Goal: Task Accomplishment & Management: Manage account settings

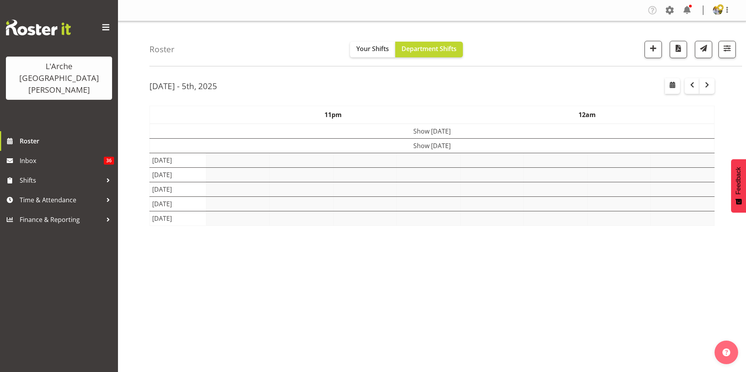
select select "shift"
click at [728, 55] on button "button" at bounding box center [727, 49] width 17 height 17
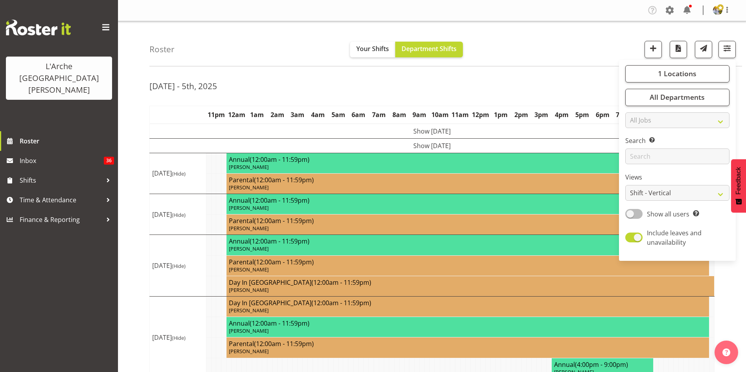
click at [633, 212] on span at bounding box center [633, 214] width 17 height 10
click at [631, 212] on input "Show all users Show only rostered employees" at bounding box center [627, 214] width 5 height 5
checkbox input "true"
click at [640, 192] on select "Staff Role Shift - Horizontal Shift - Vertical Staff - Location" at bounding box center [677, 193] width 104 height 16
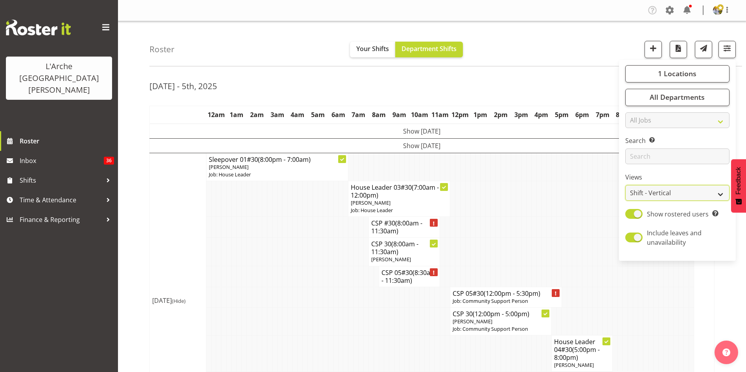
select select "staff"
click at [626, 185] on select "Staff Role Shift - Horizontal Shift - Vertical Staff - Location" at bounding box center [677, 193] width 104 height 16
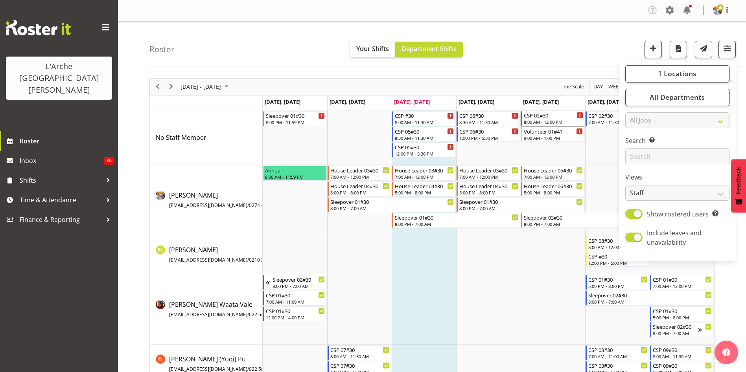
click at [552, 122] on div "8:00 AM - 12:00 PM" at bounding box center [553, 122] width 59 height 6
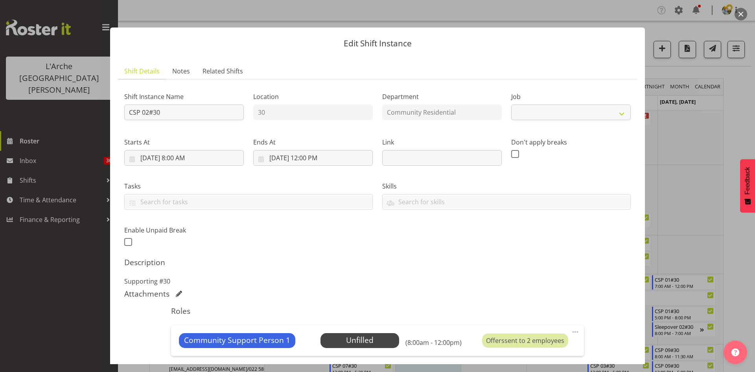
select select "2"
click at [307, 159] on input "[DATE] 12:00 PM" at bounding box center [313, 158] width 120 height 16
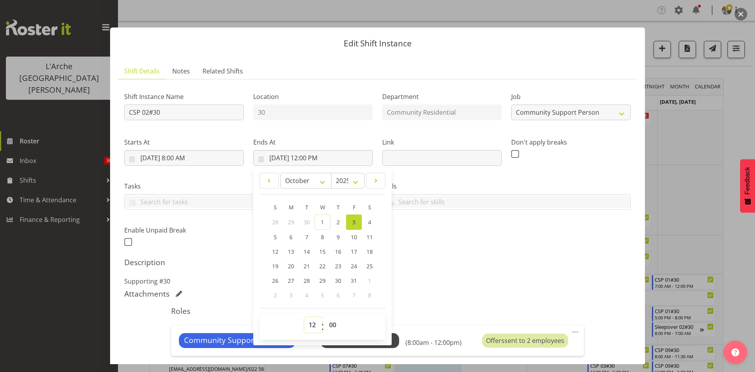
click at [310, 324] on select "00 01 02 03 04 05 06 07 08 09 10 11 12 13 14 15 16 17 18 19 20 21 22 23" at bounding box center [313, 325] width 18 height 16
select select "11"
click at [304, 317] on select "00 01 02 03 04 05 06 07 08 09 10 11 12 13 14 15 16 17 18 19 20 21 22 23" at bounding box center [313, 325] width 18 height 16
type input "[DATE] 11:00 AM"
click at [331, 324] on select "00 01 02 03 04 05 06 07 08 09 10 11 12 13 14 15 16 17 18 19 20 21 22 23 24 25 2…" at bounding box center [334, 325] width 18 height 16
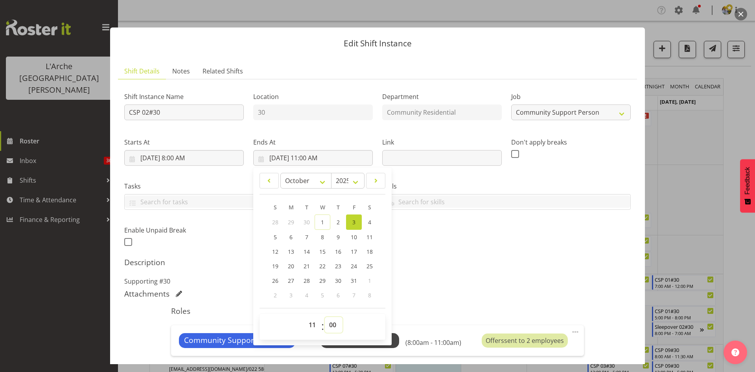
select select "30"
click at [325, 317] on select "00 01 02 03 04 05 06 07 08 09 10 11 12 13 14 15 16 17 18 19 20 21 22 23 24 25 2…" at bounding box center [334, 325] width 18 height 16
type input "[DATE] 11:30 AM"
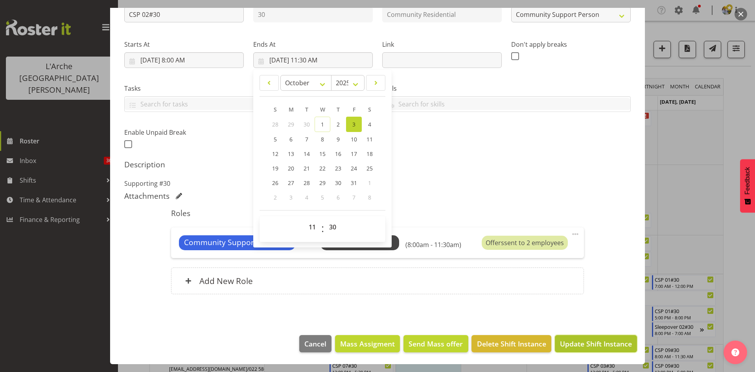
click at [606, 347] on span "Update Shift Instance" at bounding box center [596, 344] width 72 height 10
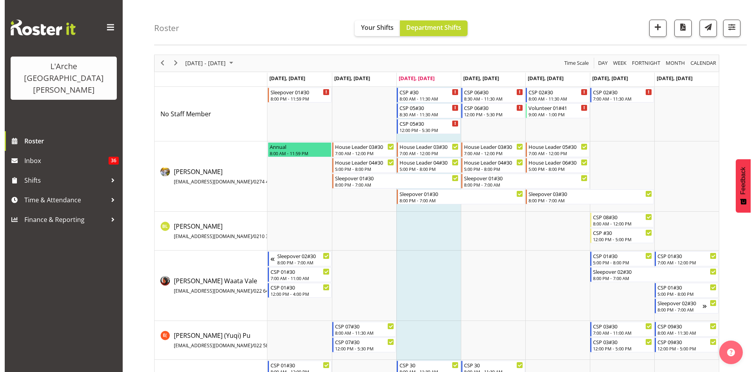
scroll to position [15, 0]
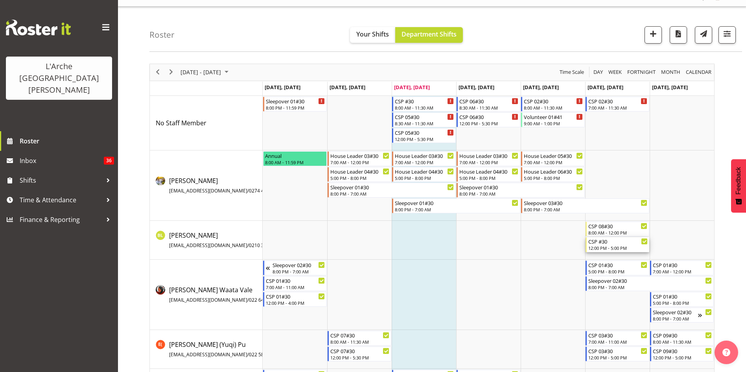
click at [619, 250] on div "12:00 PM - 5:00 PM" at bounding box center [617, 248] width 59 height 6
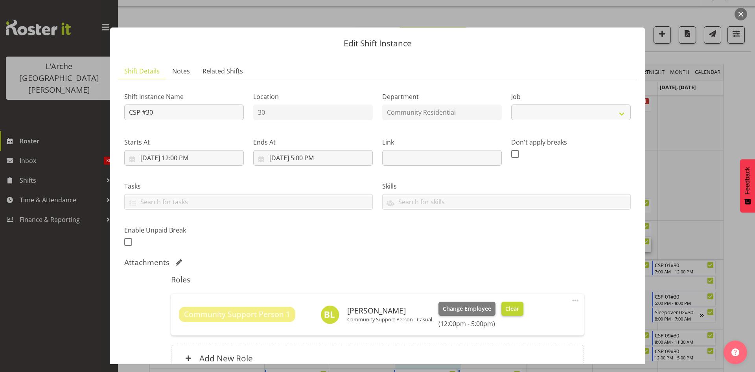
select select "2"
click at [521, 310] on button "Clear" at bounding box center [513, 309] width 22 height 14
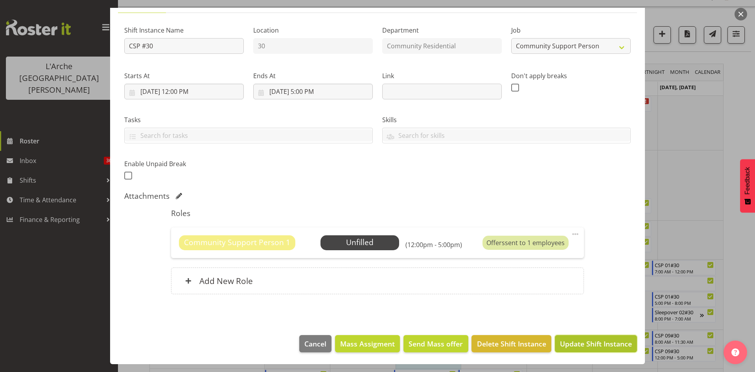
click at [592, 343] on span "Update Shift Instance" at bounding box center [596, 344] width 72 height 10
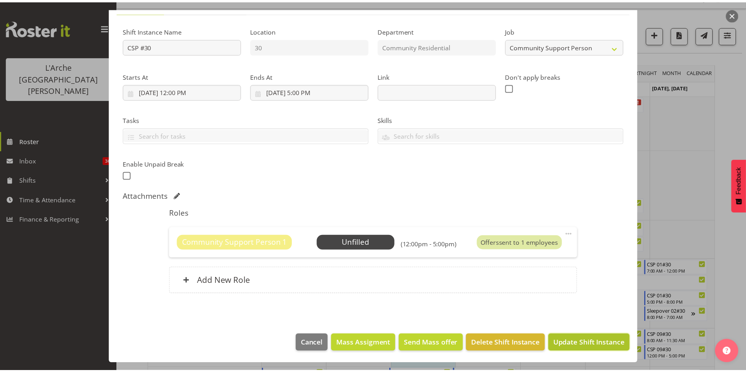
scroll to position [35, 0]
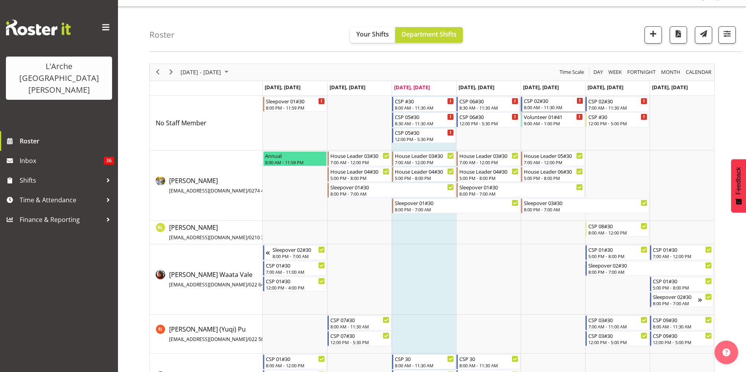
click at [552, 107] on div "8:00 AM - 11:30 AM" at bounding box center [553, 107] width 59 height 6
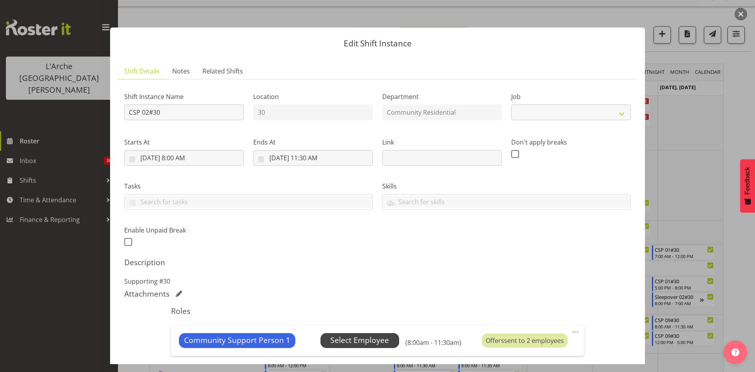
select select "2"
click at [375, 339] on span "Select Employee" at bounding box center [359, 340] width 59 height 11
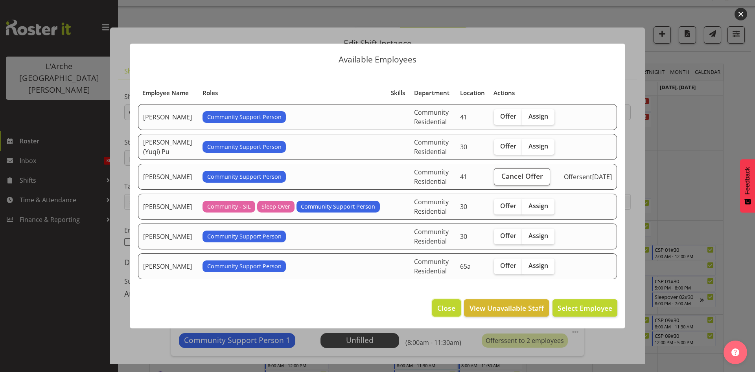
click at [440, 313] on span "Close" at bounding box center [446, 308] width 18 height 10
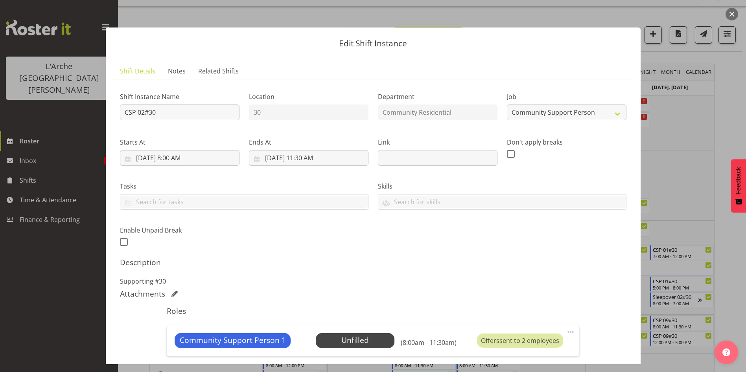
click at [733, 15] on button "button" at bounding box center [732, 14] width 13 height 13
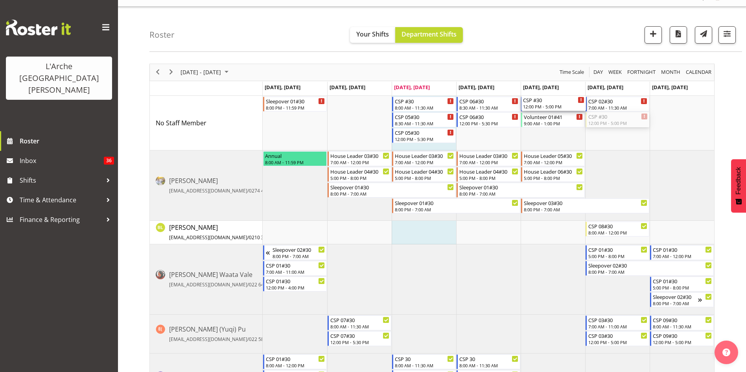
drag, startPoint x: 614, startPoint y: 120, endPoint x: 559, endPoint y: 139, distance: 58.5
click at [559, 139] on div "Sleepover 01#30 8:00 PM - 11:59 PM CSP #30 8:00 AM - 11:30 AM CSP 05#30 8:30 AM…" at bounding box center [489, 252] width 452 height 313
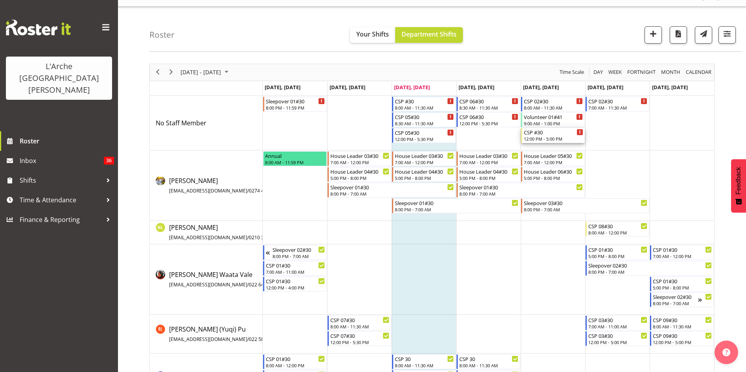
click at [555, 139] on div "12:00 PM - 5:00 PM" at bounding box center [553, 139] width 59 height 6
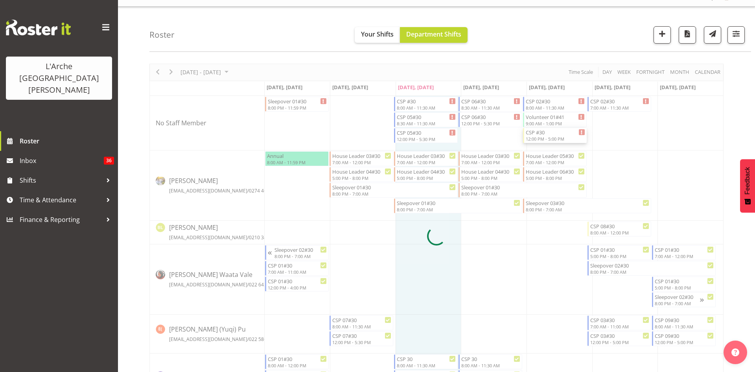
select select
select select "9"
select select "2025"
select select "17"
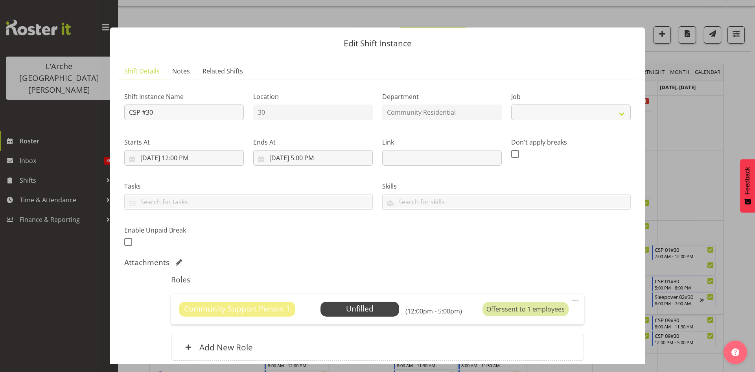
select select "2"
click at [303, 160] on input "[DATE] 5:00 PM" at bounding box center [313, 158] width 120 height 16
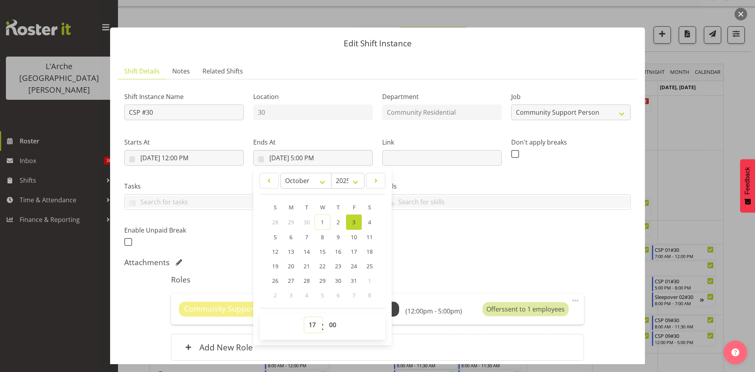
click at [309, 328] on select "00 01 02 03 04 05 06 07 08 09 10 11 12 13 14 15 16 17 18 19 20 21 22 23" at bounding box center [313, 325] width 18 height 16
select select "15"
click at [304, 317] on select "00 01 02 03 04 05 06 07 08 09 10 11 12 13 14 15 16 17 18 19 20 21 22 23" at bounding box center [313, 325] width 18 height 16
type input "[DATE] 3:00 PM"
click at [467, 240] on div "Shift Instance Name CSP #30 Location 30 Department Community Residential Job Cr…" at bounding box center [378, 167] width 516 height 172
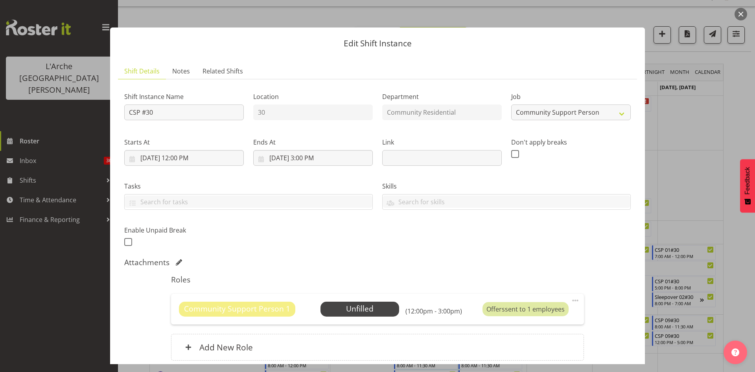
click at [571, 304] on span at bounding box center [575, 300] width 9 height 9
click at [552, 316] on link "Edit" at bounding box center [543, 318] width 76 height 14
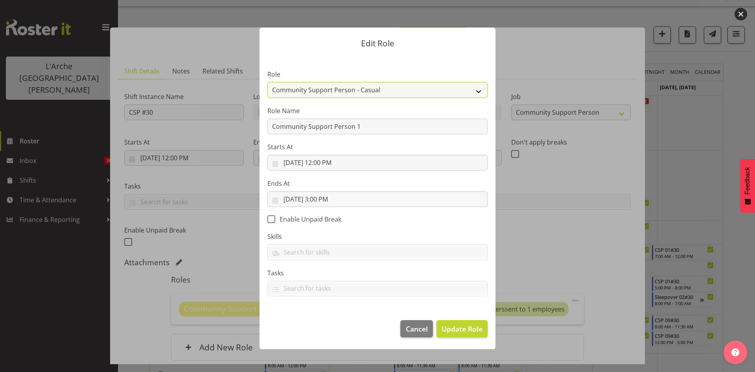
click at [415, 91] on select "Area Manager Art Coordination Community - SIL Community Leader Community Suppor…" at bounding box center [377, 90] width 220 height 16
select select "13"
click at [267, 82] on select "Area Manager Art Coordination Community - SIL Community Leader Community Suppor…" at bounding box center [377, 90] width 220 height 16
click at [459, 330] on span "Update Role" at bounding box center [462, 329] width 41 height 10
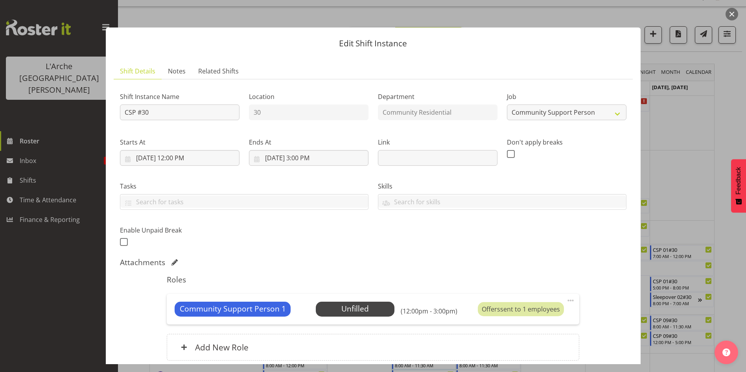
scroll to position [66, 0]
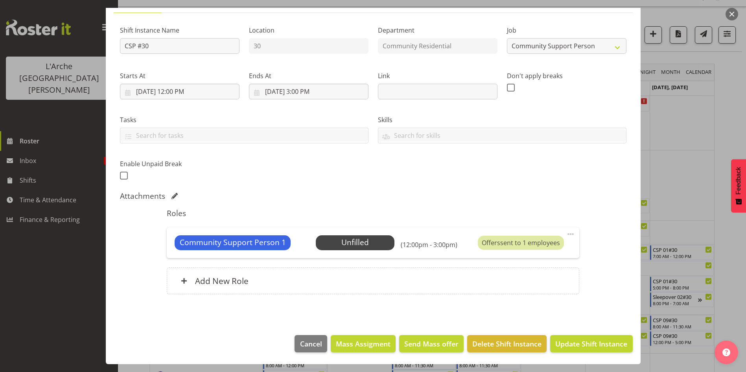
click at [594, 335] on footer "Cancel Mass Assigment Send Mass offer Delete Shift Instance Update Shift Instan…" at bounding box center [373, 346] width 535 height 37
click at [592, 344] on span "Update Shift Instance" at bounding box center [591, 344] width 72 height 10
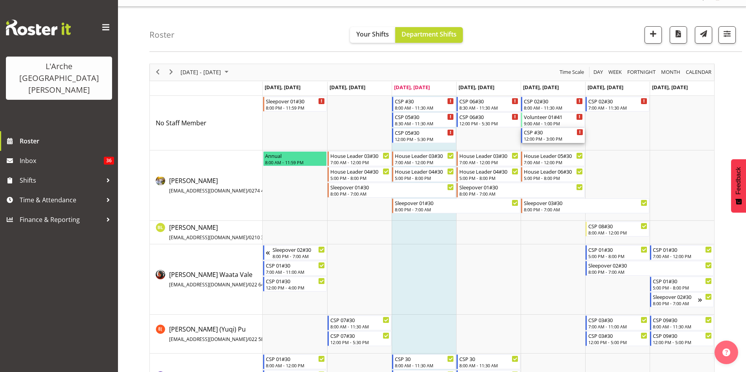
click at [552, 140] on div "12:00 PM - 3:00 PM" at bounding box center [553, 139] width 59 height 6
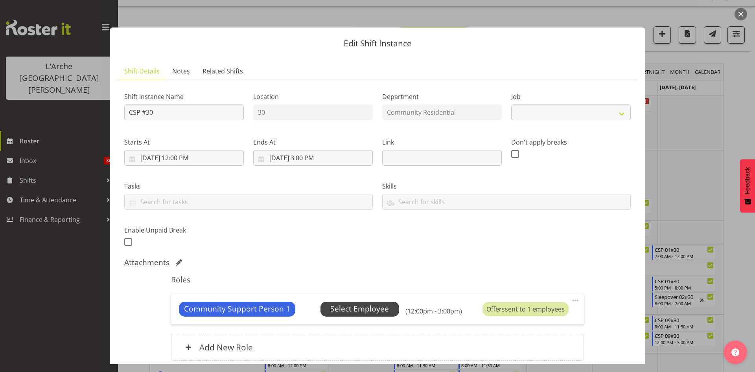
click at [359, 309] on span "Select Employee" at bounding box center [359, 309] width 59 height 11
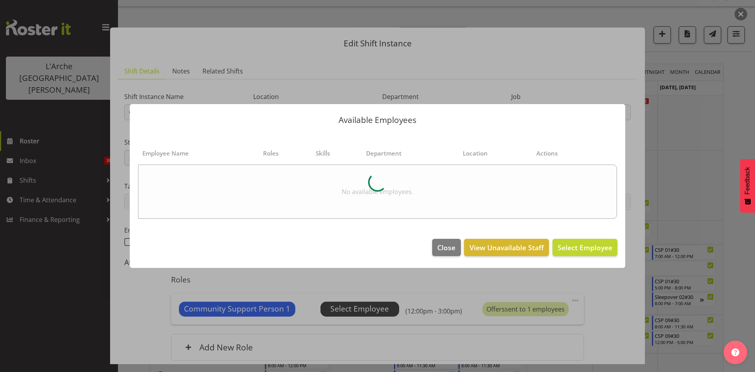
select select "2"
click at [738, 15] on button "button" at bounding box center [741, 14] width 13 height 13
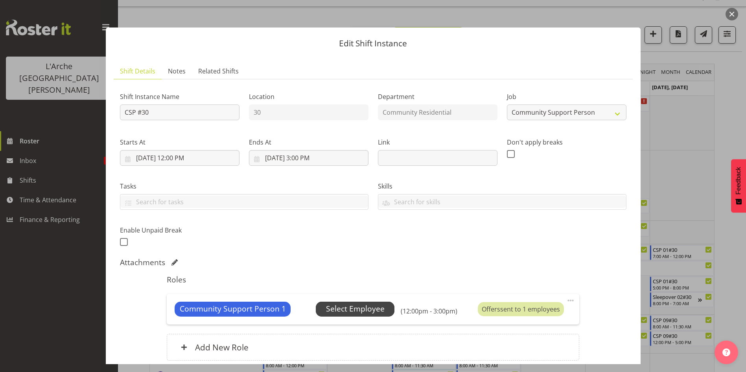
click at [344, 307] on span "Select Employee" at bounding box center [355, 309] width 59 height 11
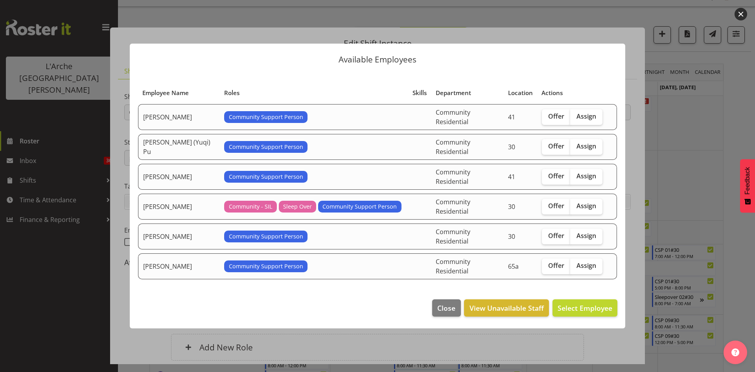
click at [744, 15] on button "button" at bounding box center [741, 14] width 13 height 13
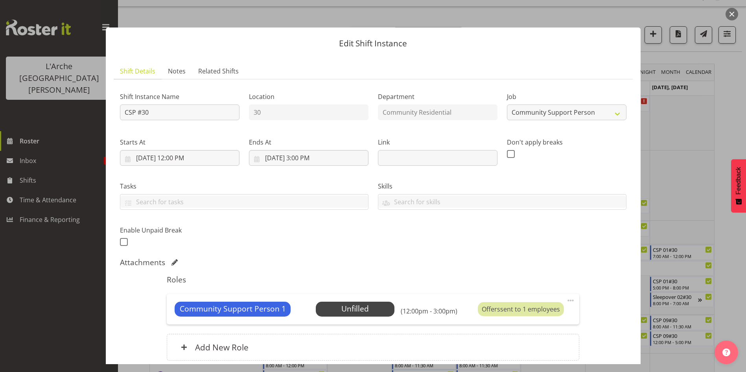
click at [733, 15] on button "button" at bounding box center [732, 14] width 13 height 13
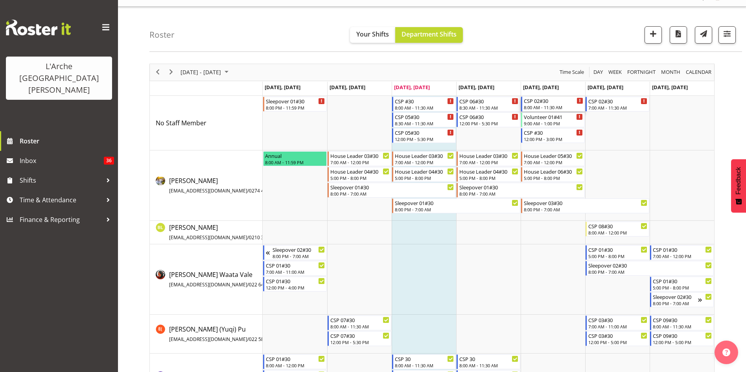
click at [543, 108] on div "8:00 AM - 11:30 AM" at bounding box center [553, 107] width 59 height 6
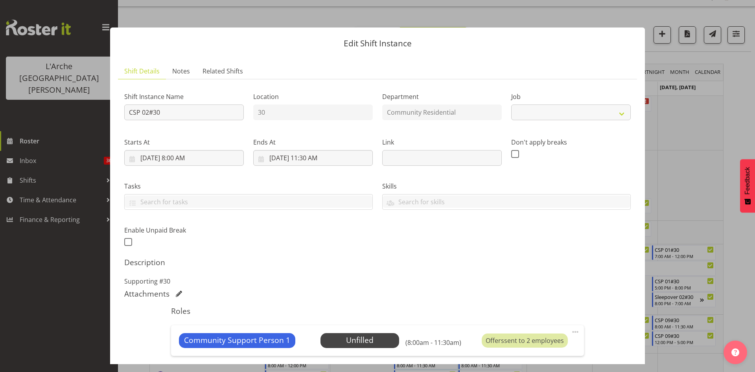
select select "2"
click at [743, 21] on div at bounding box center [377, 186] width 755 height 372
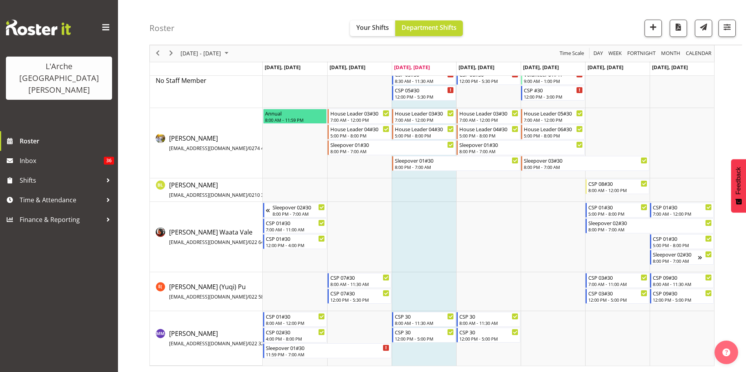
scroll to position [0, 0]
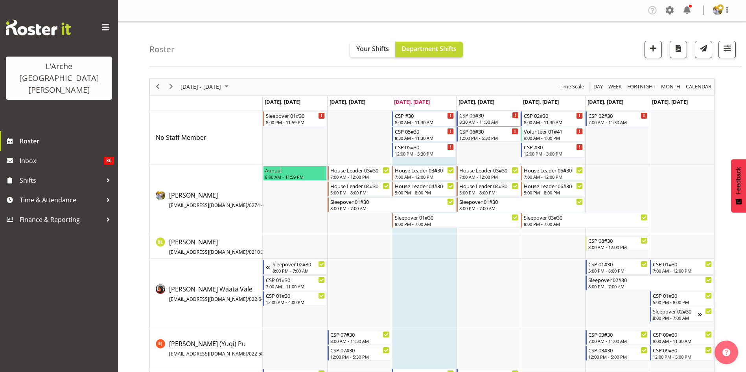
click at [492, 120] on div "8:30 AM - 11:30 AM" at bounding box center [488, 122] width 59 height 6
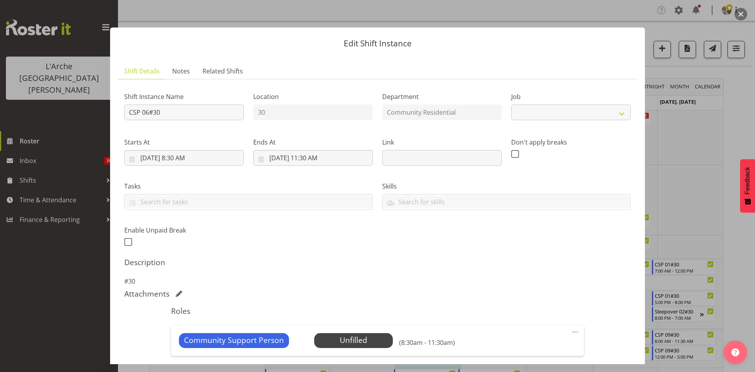
select select "2"
click at [364, 345] on span "Select Employee" at bounding box center [353, 340] width 59 height 11
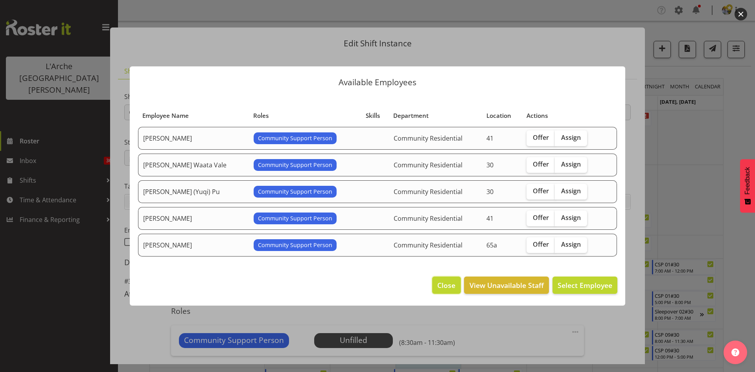
click at [446, 284] on span "Close" at bounding box center [446, 285] width 18 height 10
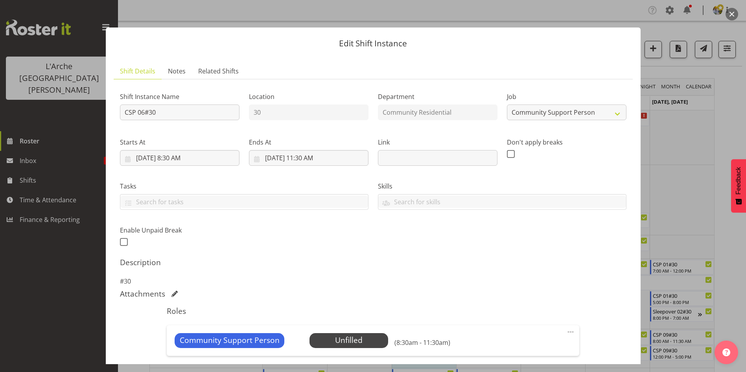
click at [738, 12] on div at bounding box center [373, 186] width 746 height 372
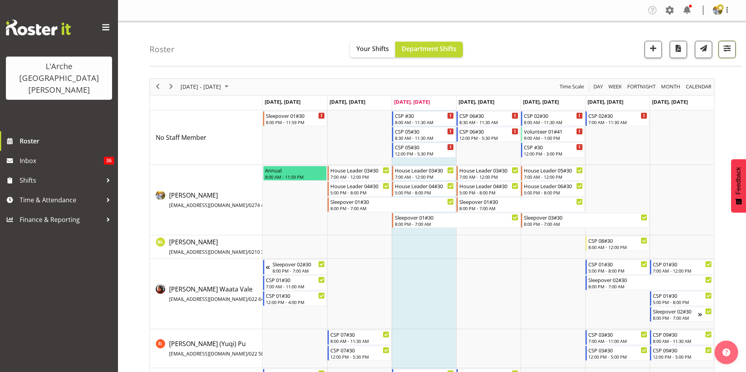
click at [724, 57] on button "button" at bounding box center [727, 49] width 17 height 17
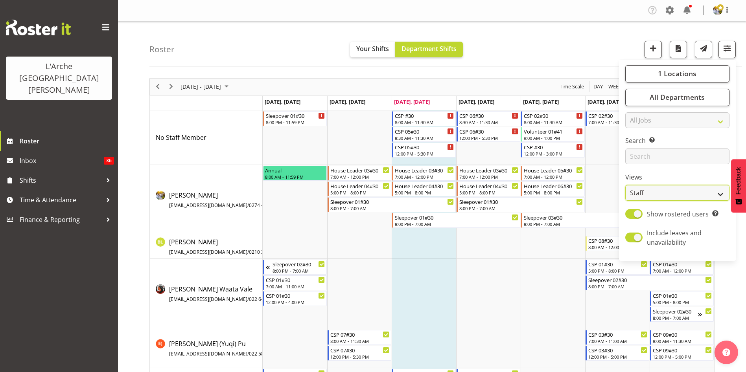
click at [654, 195] on select "Staff Role Shift - Horizontal Shift - Vertical Staff - Location" at bounding box center [677, 193] width 104 height 16
click at [709, 71] on button "1 Locations" at bounding box center [677, 73] width 104 height 17
click at [646, 159] on span "65a" at bounding box center [644, 160] width 12 height 6
click at [637, 159] on input "65a" at bounding box center [634, 159] width 5 height 5
checkbox input "true"
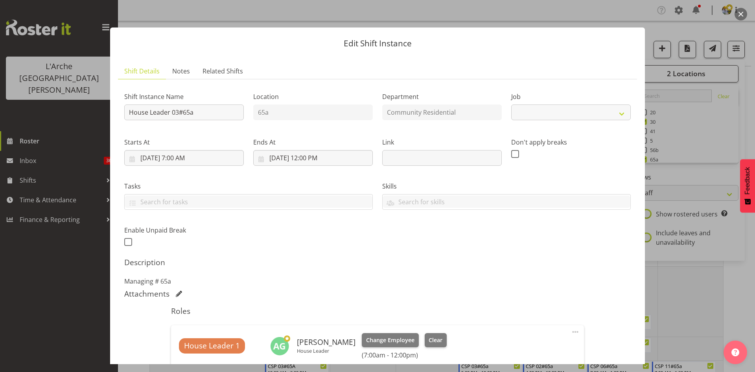
select select "1"
click at [732, 21] on div at bounding box center [377, 186] width 755 height 372
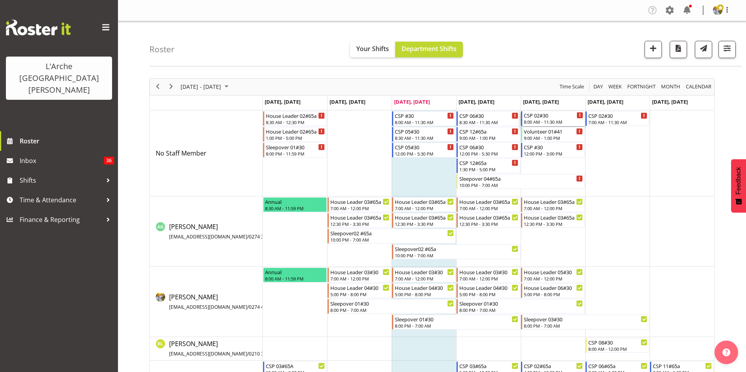
click at [543, 122] on div "8:00 AM - 11:30 AM" at bounding box center [553, 122] width 59 height 6
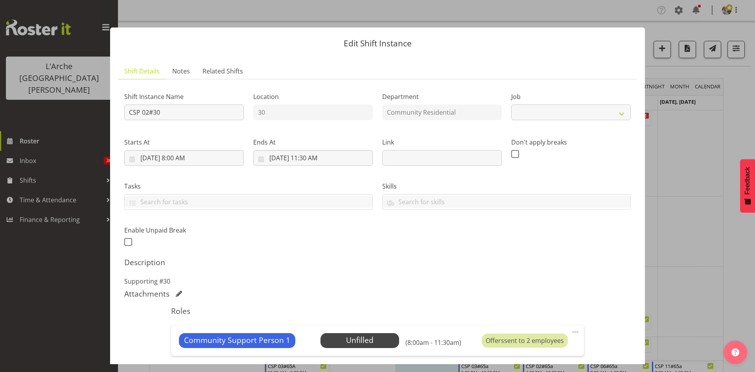
select select "2"
click at [743, 13] on button "button" at bounding box center [741, 14] width 13 height 13
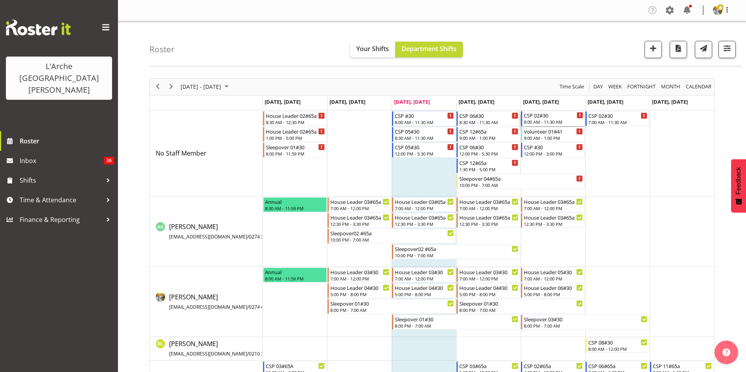
click at [546, 122] on div "8:00 AM - 11:30 AM" at bounding box center [553, 122] width 59 height 6
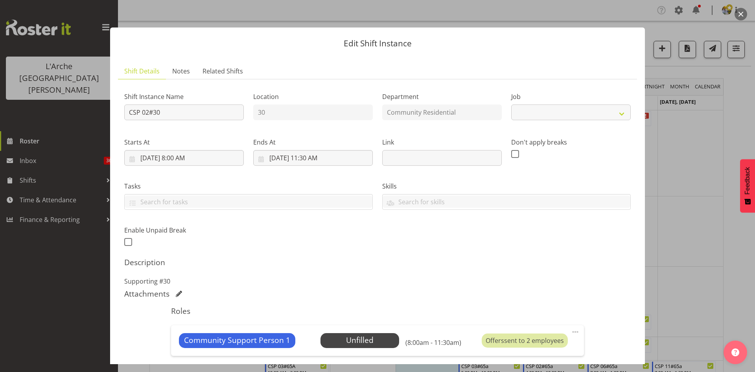
select select "2"
click at [356, 345] on span "Select Employee" at bounding box center [359, 340] width 59 height 11
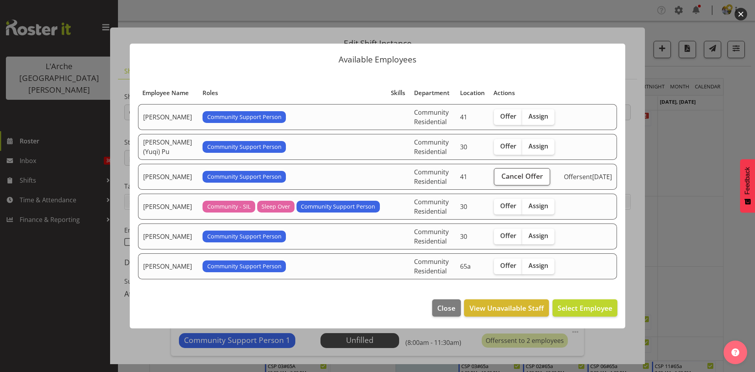
click at [742, 12] on button "button" at bounding box center [741, 14] width 13 height 13
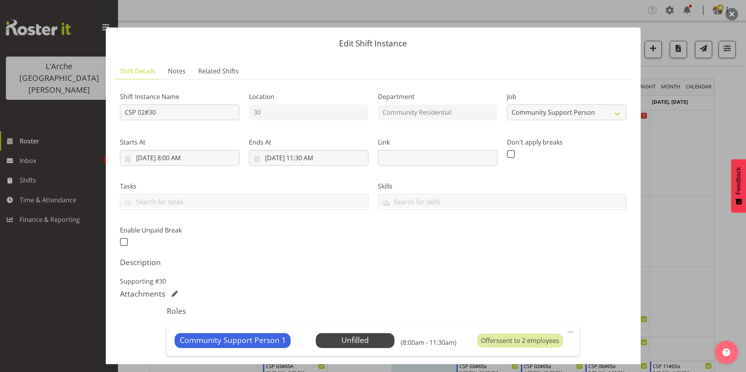
click at [733, 17] on button "button" at bounding box center [732, 14] width 13 height 13
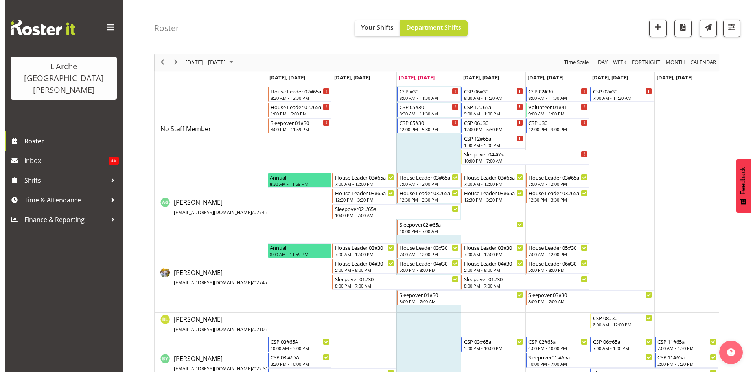
scroll to position [22, 0]
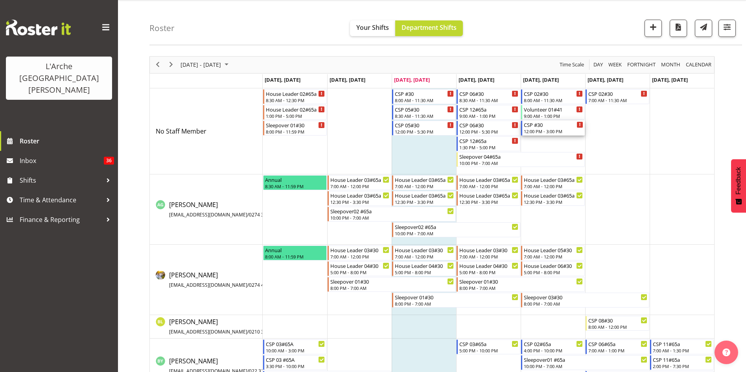
click at [559, 135] on div "CSP #30 12:00 PM - 3:00 PM" at bounding box center [553, 128] width 64 height 15
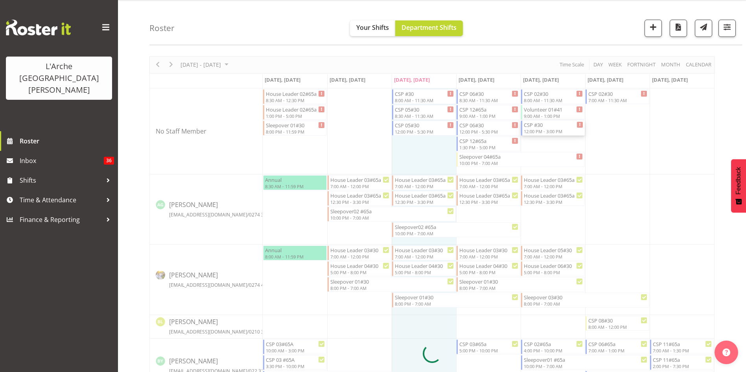
select select
select select "9"
select select "2025"
select select "15"
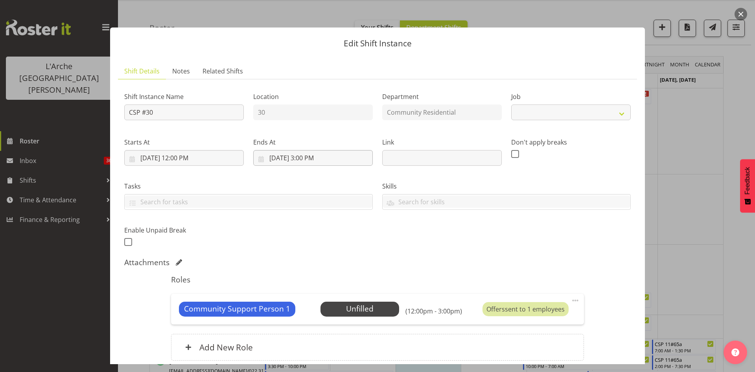
select select "2"
click at [311, 161] on input "[DATE] 3:00 PM" at bounding box center [313, 158] width 120 height 16
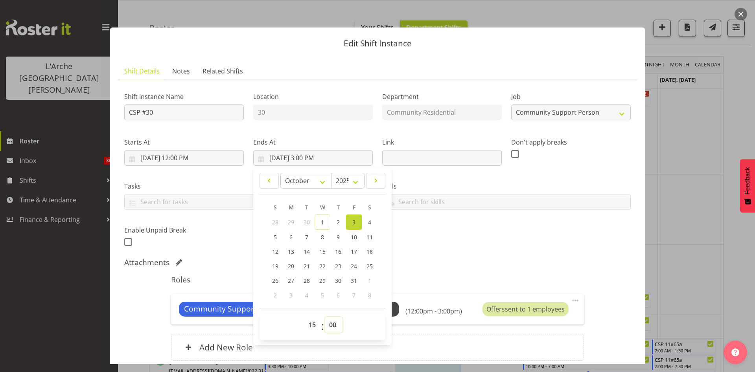
click at [330, 329] on select "00 01 02 03 04 05 06 07 08 09 10 11 12 13 14 15 16 17 18 19 20 21 22 23 24 25 2…" at bounding box center [334, 325] width 18 height 16
select select "30"
click at [325, 317] on select "00 01 02 03 04 05 06 07 08 09 10 11 12 13 14 15 16 17 18 19 20 21 22 23 24 25 2…" at bounding box center [334, 325] width 18 height 16
type input "[DATE] 3:30 PM"
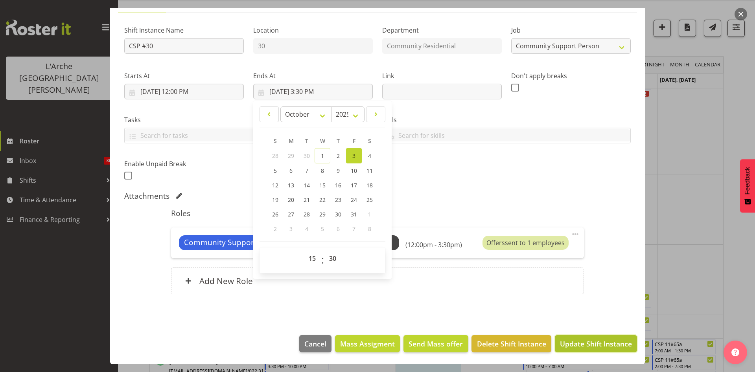
click at [603, 345] on span "Update Shift Instance" at bounding box center [596, 344] width 72 height 10
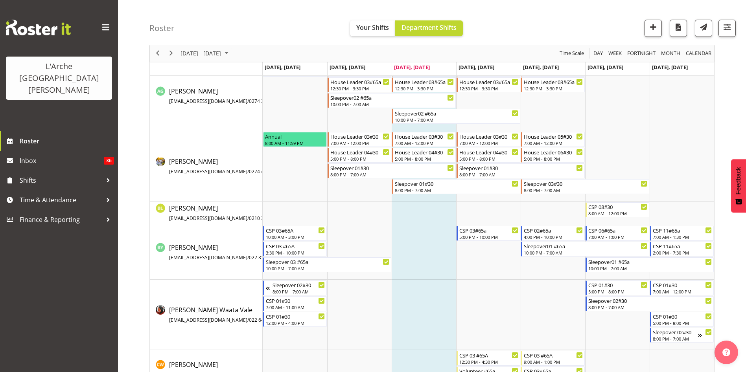
scroll to position [135, 0]
click at [554, 157] on div "5:00 PM - 8:00 PM" at bounding box center [553, 159] width 59 height 6
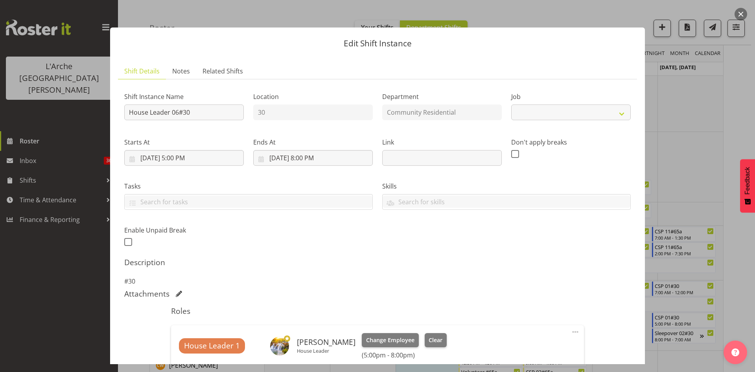
select select "1"
click at [177, 161] on input "[DATE] 5:00 PM" at bounding box center [184, 158] width 120 height 16
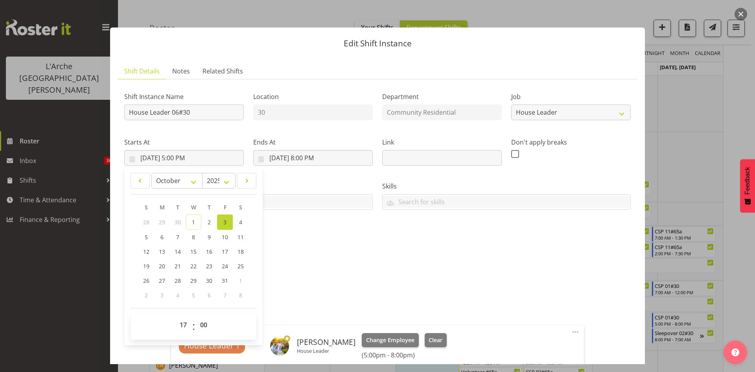
click at [739, 15] on button "button" at bounding box center [741, 14] width 13 height 13
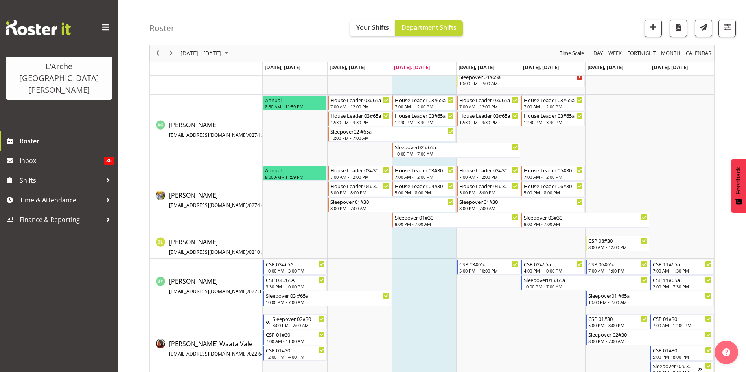
scroll to position [74, 0]
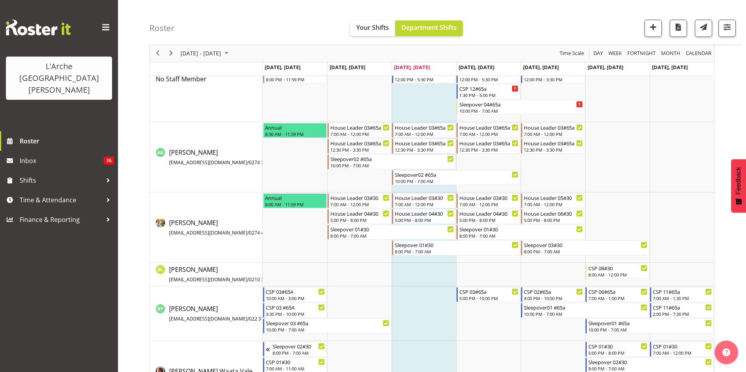
click at [739, 147] on div "[DATE] - [DATE] [DATE] Day Week Fortnight Month calendar Month Agenda Time Scal…" at bounding box center [447, 301] width 597 height 607
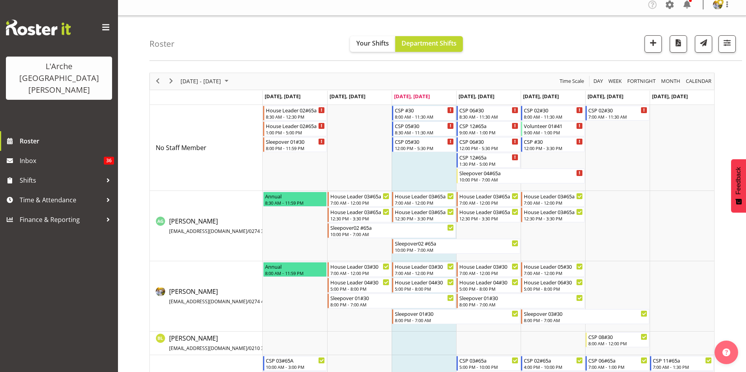
scroll to position [0, 0]
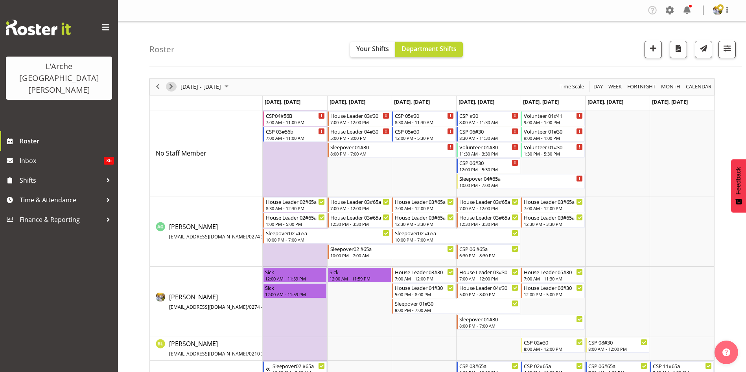
click at [172, 87] on span "Next" at bounding box center [170, 87] width 9 height 10
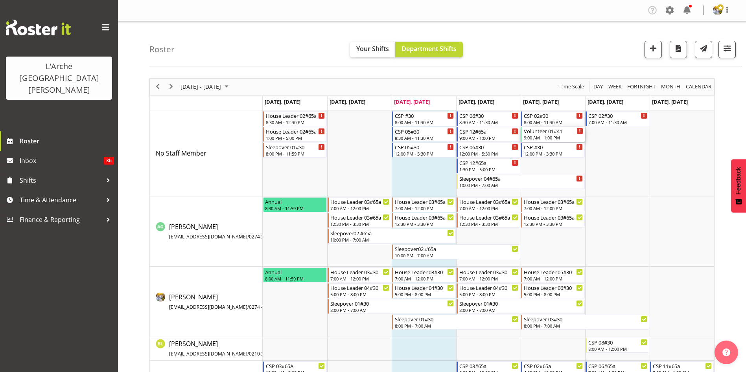
click at [542, 136] on div "9:00 AM - 1:00 PM" at bounding box center [553, 138] width 59 height 6
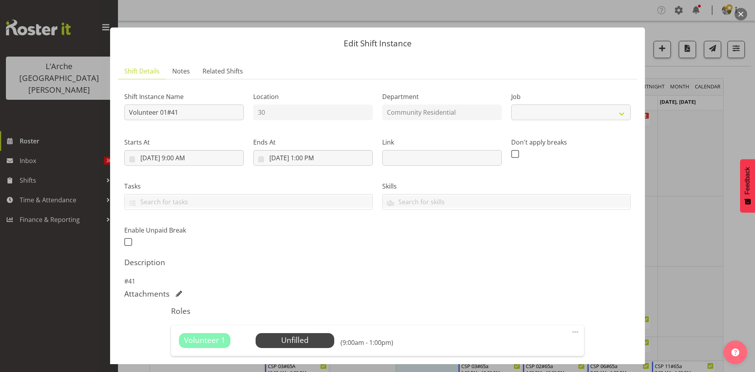
select select "4550"
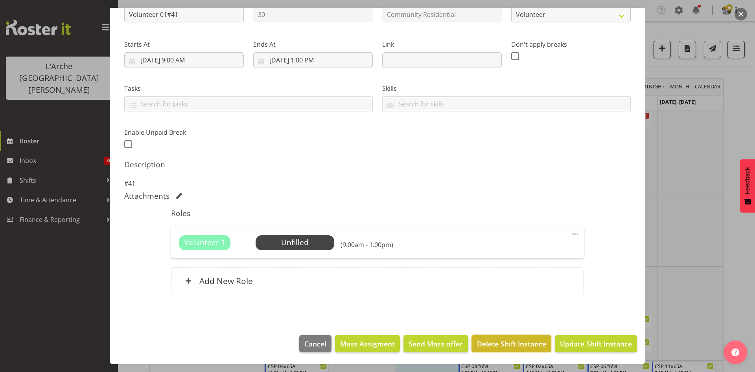
click at [511, 342] on span "Delete Shift Instance" at bounding box center [511, 344] width 69 height 10
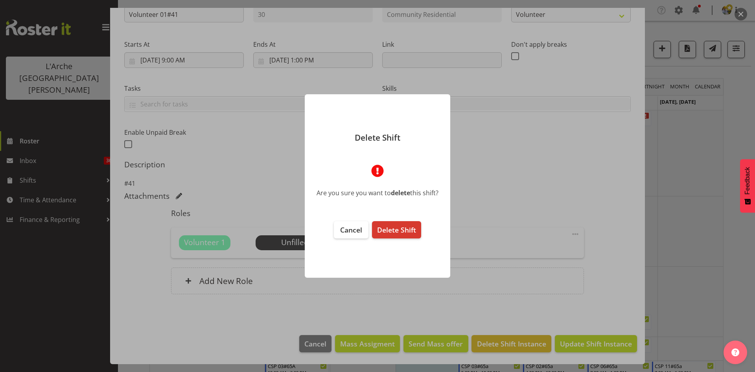
click at [390, 219] on footer "Cancel Delete Shift" at bounding box center [378, 246] width 146 height 65
click at [387, 235] on button "Delete Shift" at bounding box center [396, 229] width 49 height 17
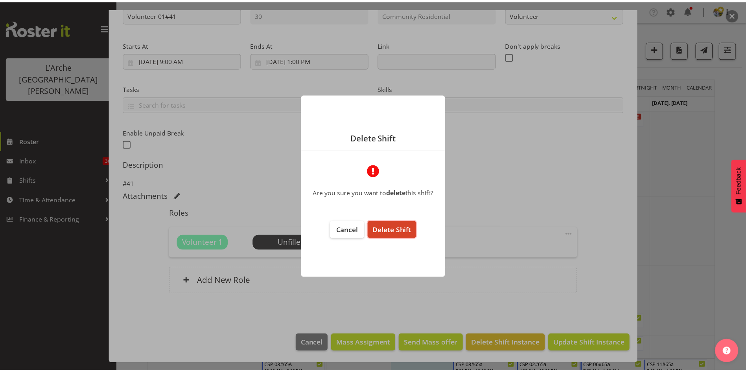
scroll to position [66, 0]
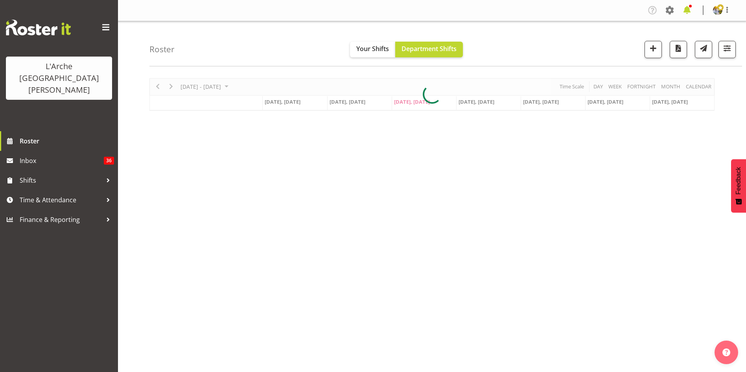
click at [688, 9] on span at bounding box center [687, 10] width 13 height 13
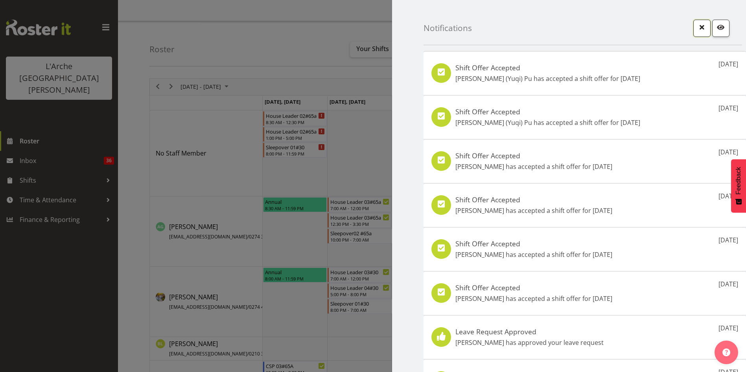
click at [697, 30] on span "button" at bounding box center [702, 27] width 10 height 10
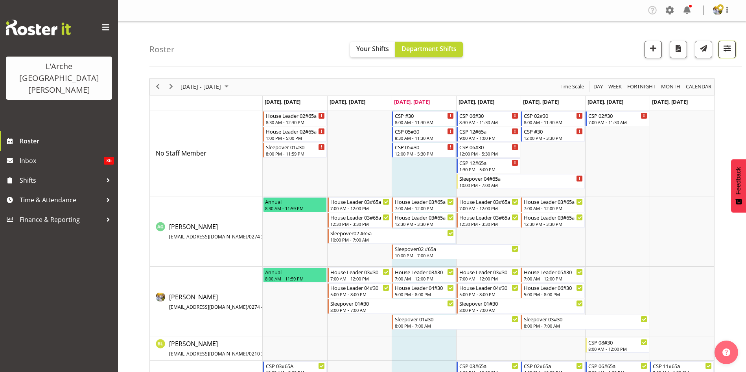
click at [733, 46] on button "button" at bounding box center [727, 49] width 17 height 17
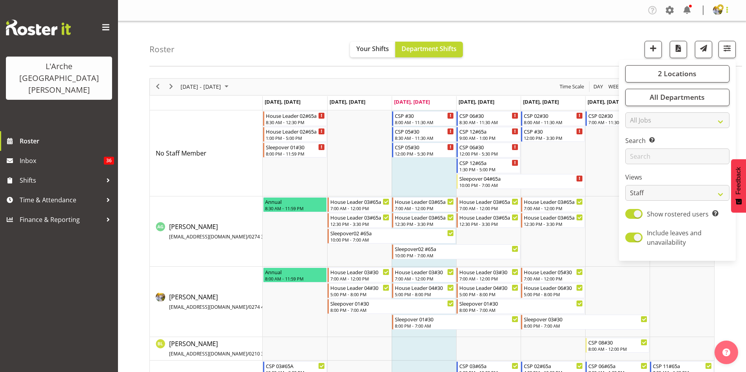
click at [724, 11] on span at bounding box center [727, 9] width 9 height 9
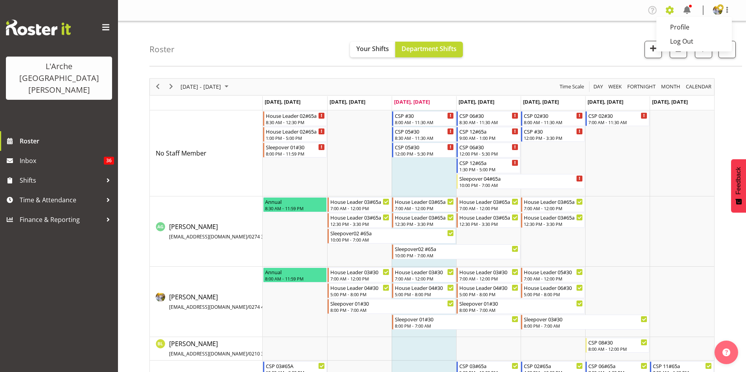
click at [666, 13] on span at bounding box center [670, 10] width 13 height 13
click at [642, 32] on link "Tasks" at bounding box center [639, 29] width 76 height 14
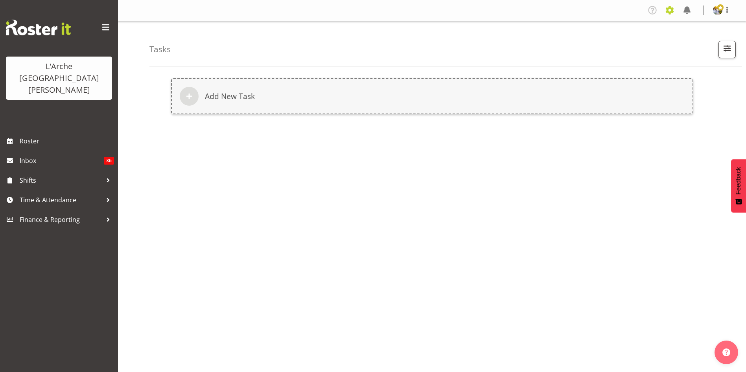
click at [674, 8] on span at bounding box center [670, 10] width 13 height 13
click at [26, 135] on span "Roster" at bounding box center [67, 141] width 94 height 12
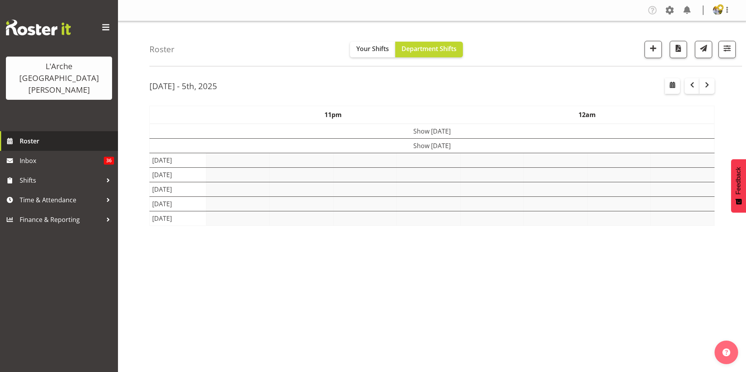
select select "shift"
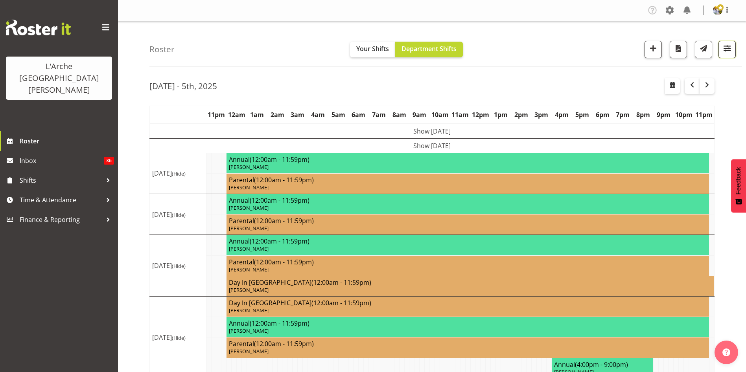
click at [730, 48] on span "button" at bounding box center [727, 48] width 10 height 10
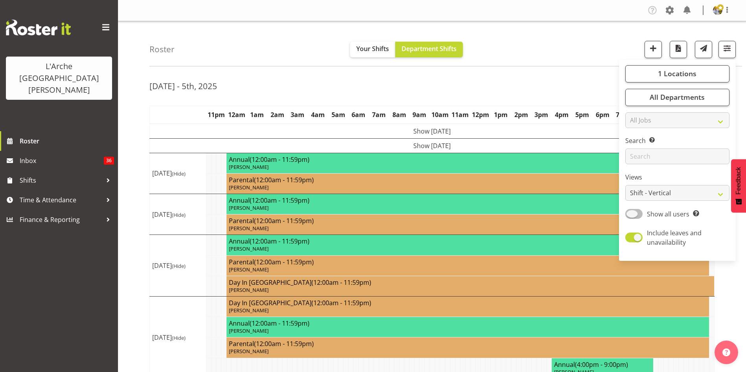
click at [630, 214] on span at bounding box center [633, 214] width 17 height 10
click at [630, 214] on input "Show all users Show only rostered employees" at bounding box center [627, 214] width 5 height 5
checkbox input "true"
click at [638, 197] on select "Staff Role Shift - Horizontal Shift - Vertical Staff - Location" at bounding box center [677, 193] width 104 height 16
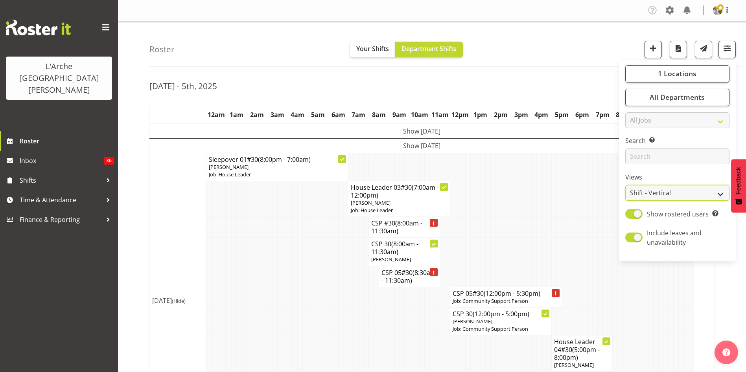
select select "staff"
click at [626, 185] on select "Staff Role Shift - Horizontal Shift - Vertical Staff - Location" at bounding box center [677, 193] width 104 height 16
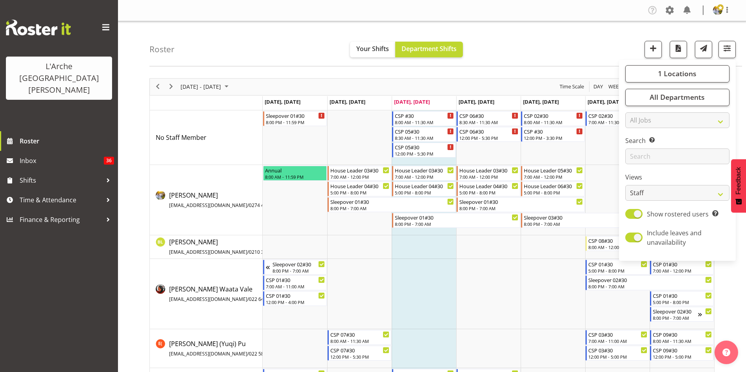
click at [464, 10] on nav "Tasks Jobs Employees Profile Log Out" at bounding box center [432, 10] width 612 height 13
